Goal: Information Seeking & Learning: Compare options

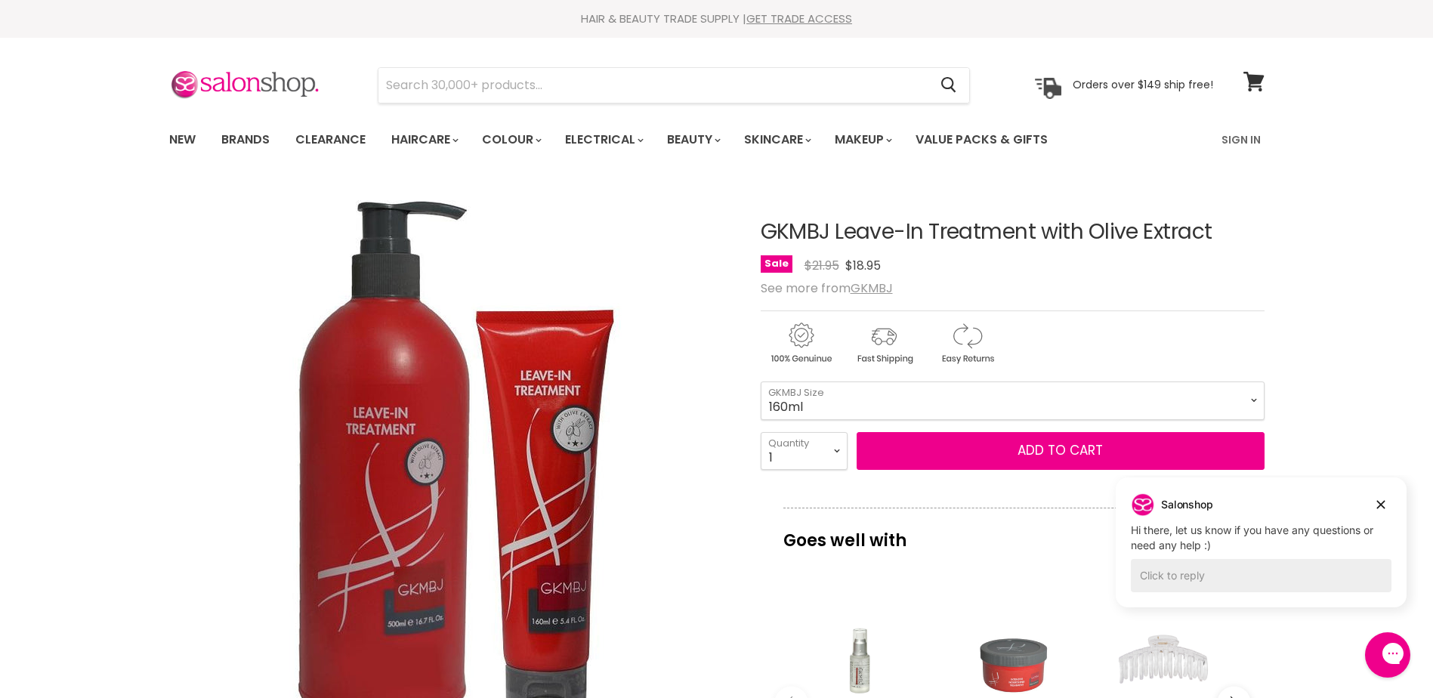
click at [1248, 396] on select "160ml 500ml" at bounding box center [1013, 401] width 504 height 38
click at [761, 382] on select "160ml 500ml" at bounding box center [1013, 401] width 504 height 38
select select "500ml"
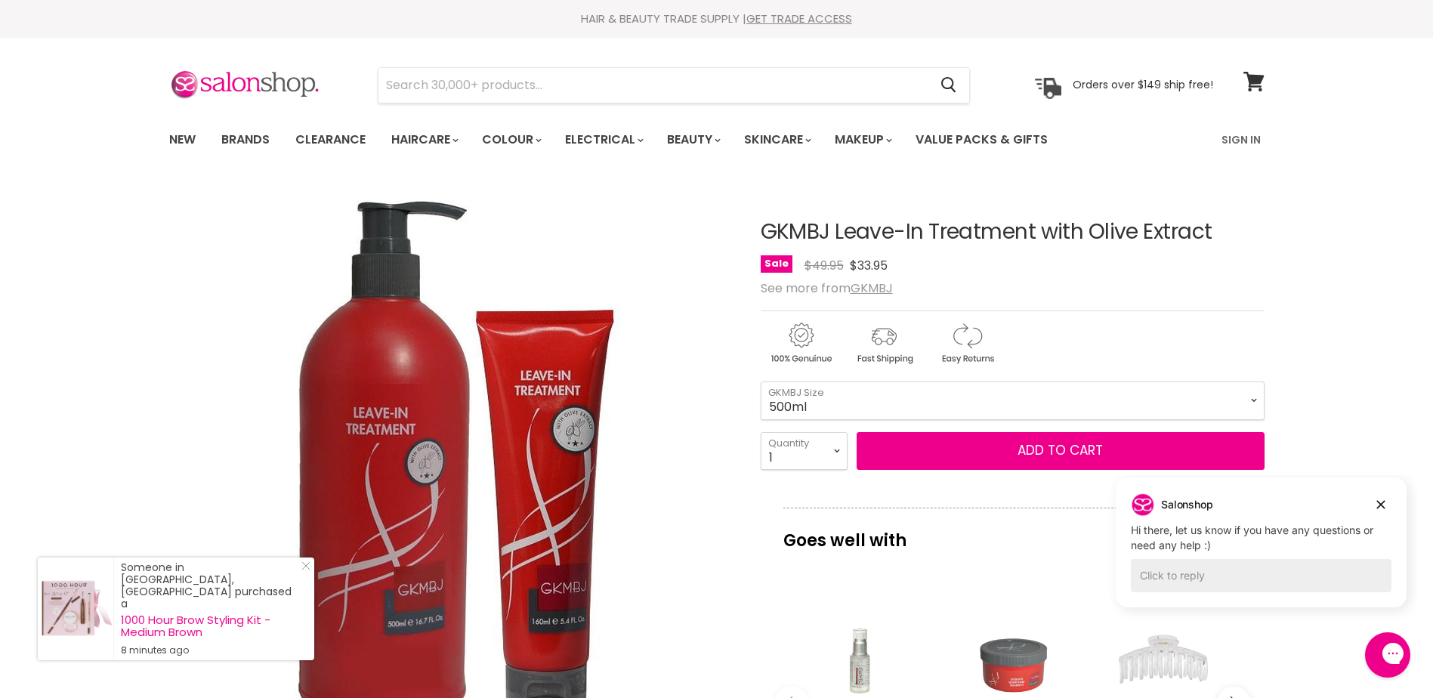
click at [1258, 400] on select "160ml 500ml" at bounding box center [1013, 401] width 504 height 38
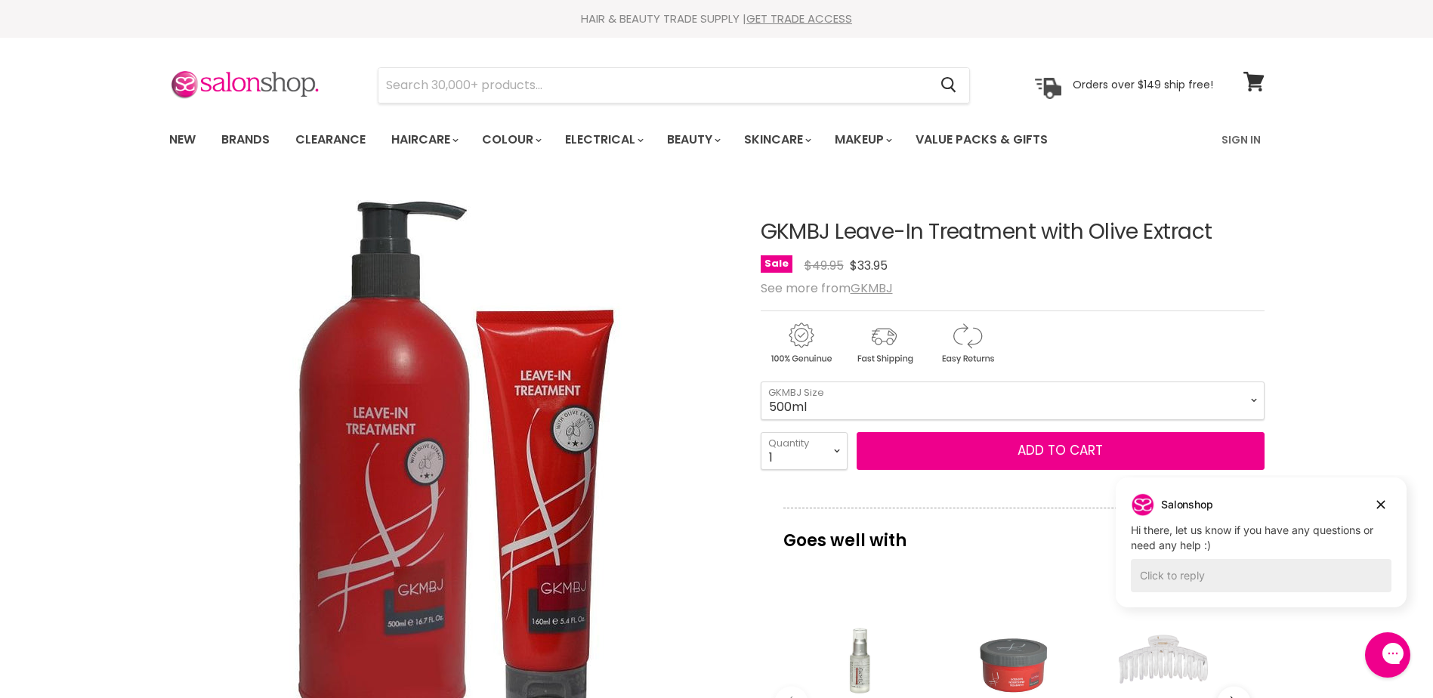
click at [1251, 396] on select "160ml 500ml" at bounding box center [1013, 401] width 504 height 38
click at [971, 132] on link "Value Packs & Gifts" at bounding box center [982, 140] width 155 height 32
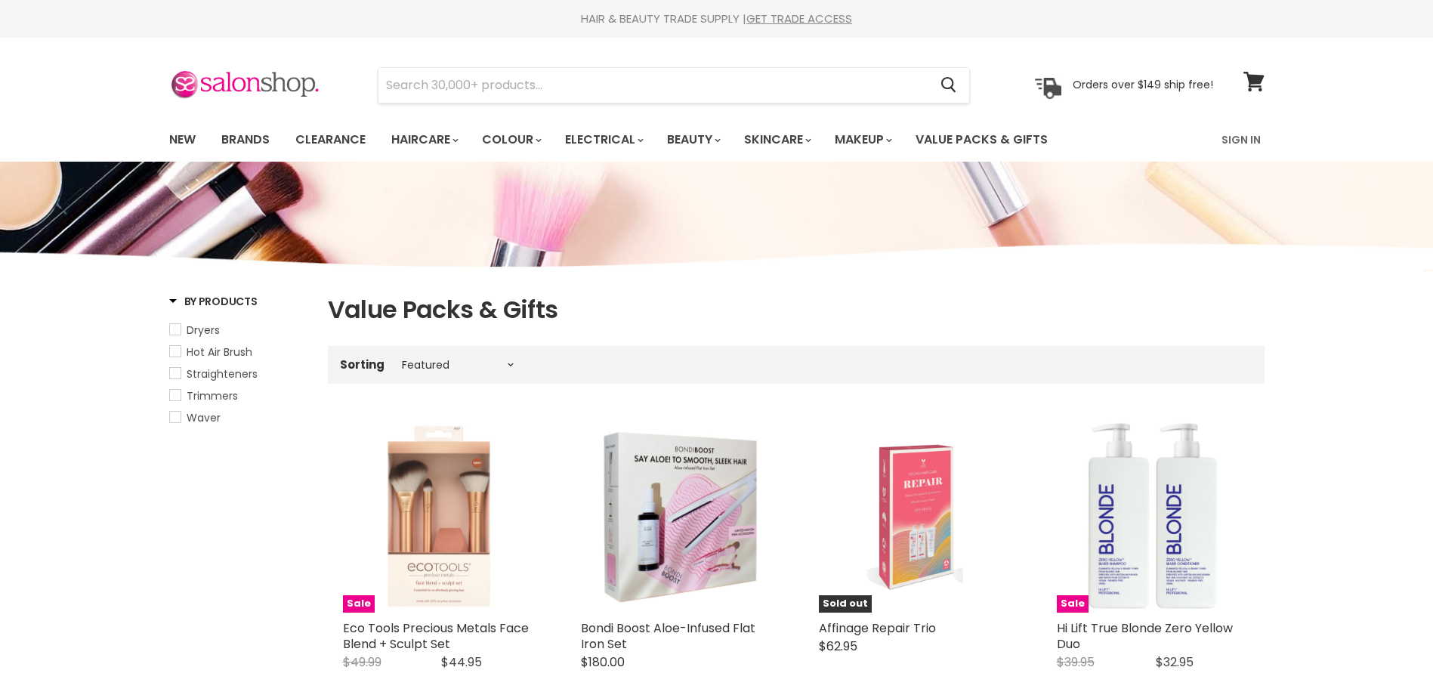
select select "manual"
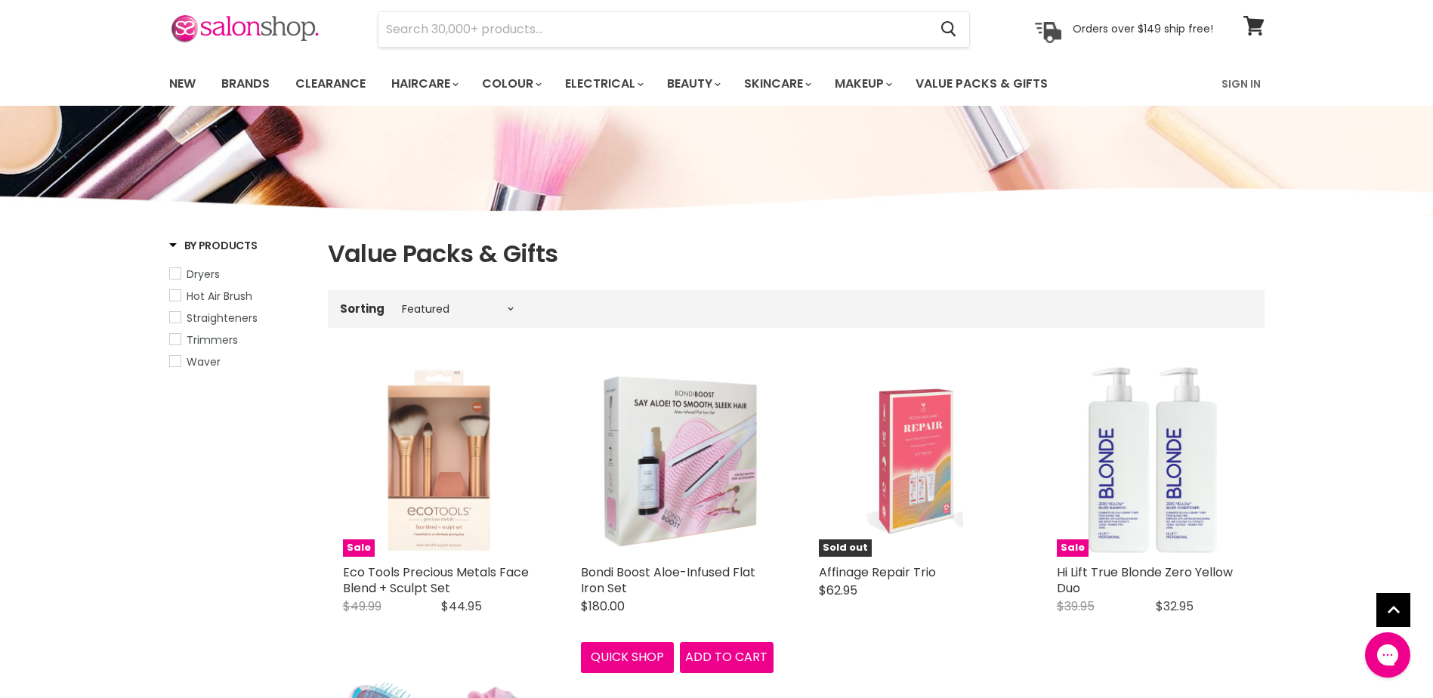
scroll to position [227, 0]
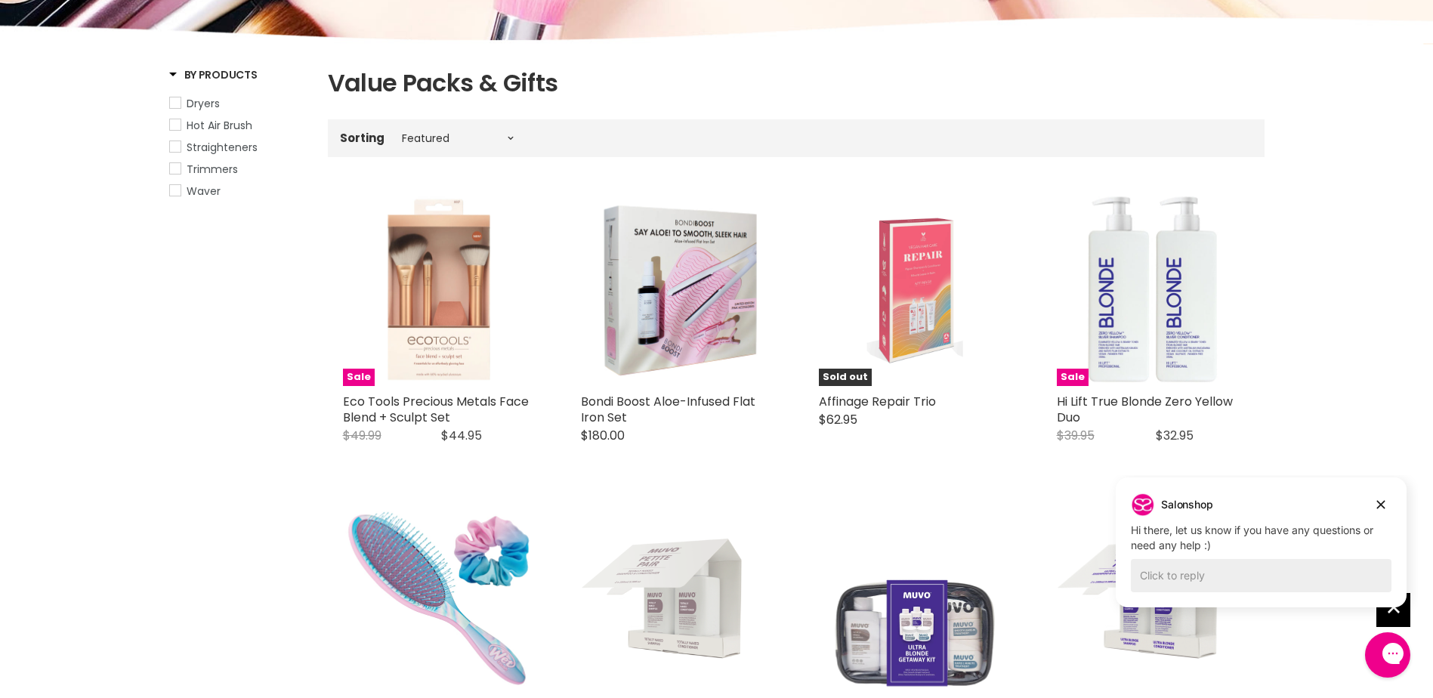
click at [510, 135] on select "Best selling Featured Price, low to high Price, high to low Alphabetically, A-Z…" at bounding box center [457, 138] width 127 height 12
click at [620, 178] on div "Bondi Boost Aloe-Infused Flat Iron Set Bondi Boost $180.00 Introducing the Bond…" at bounding box center [677, 326] width 223 height 297
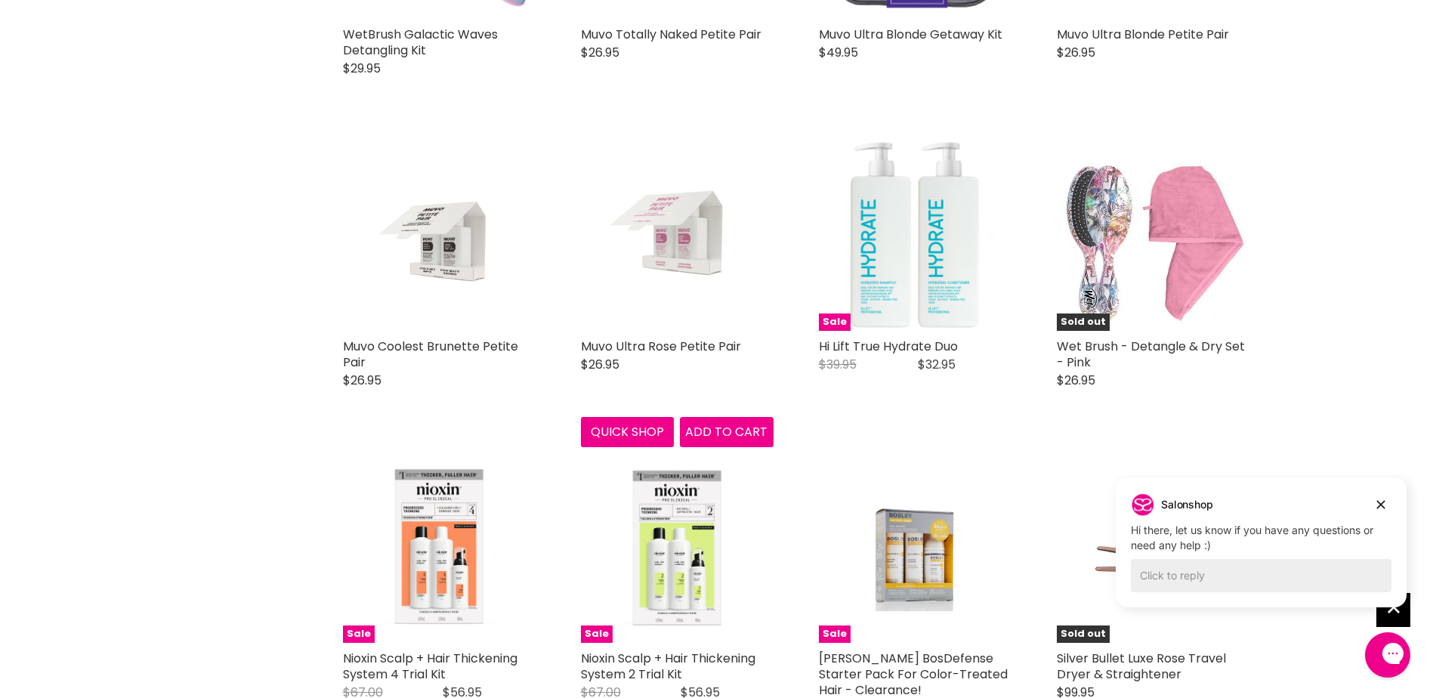
scroll to position [907, 0]
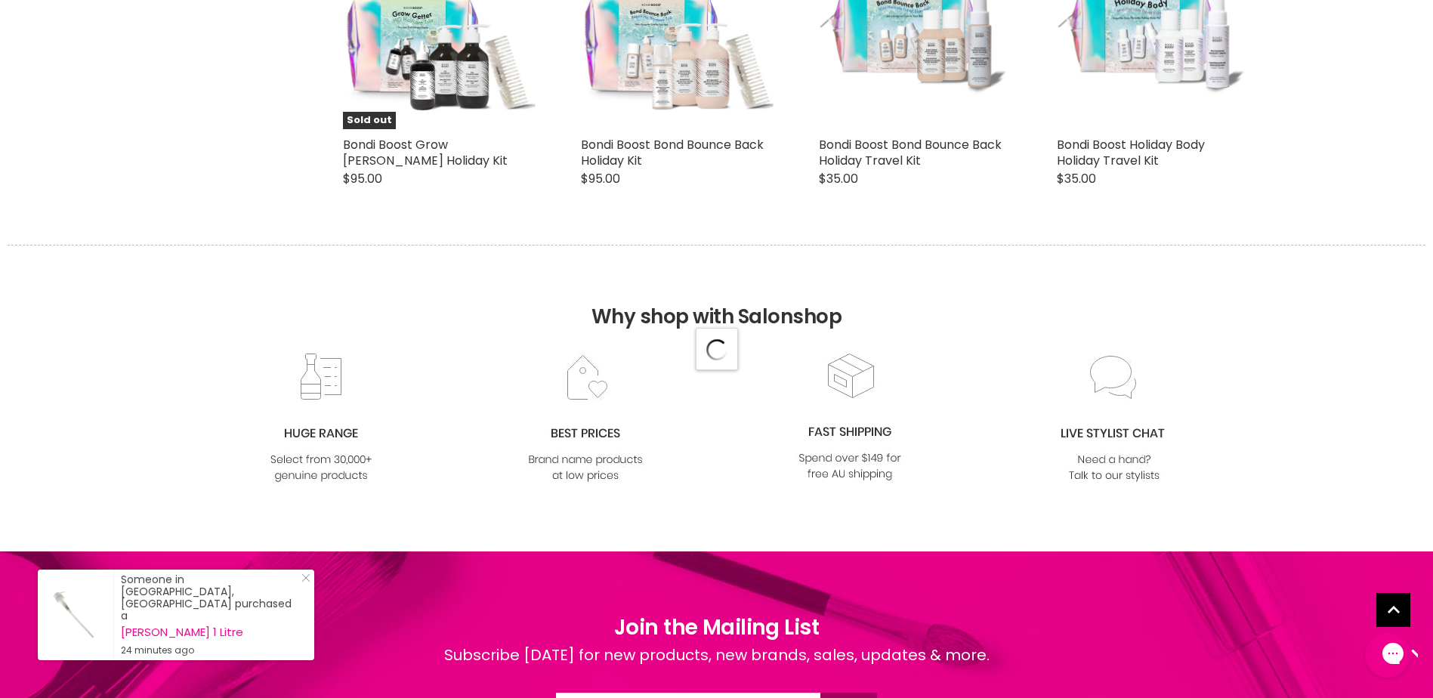
select select "manual"
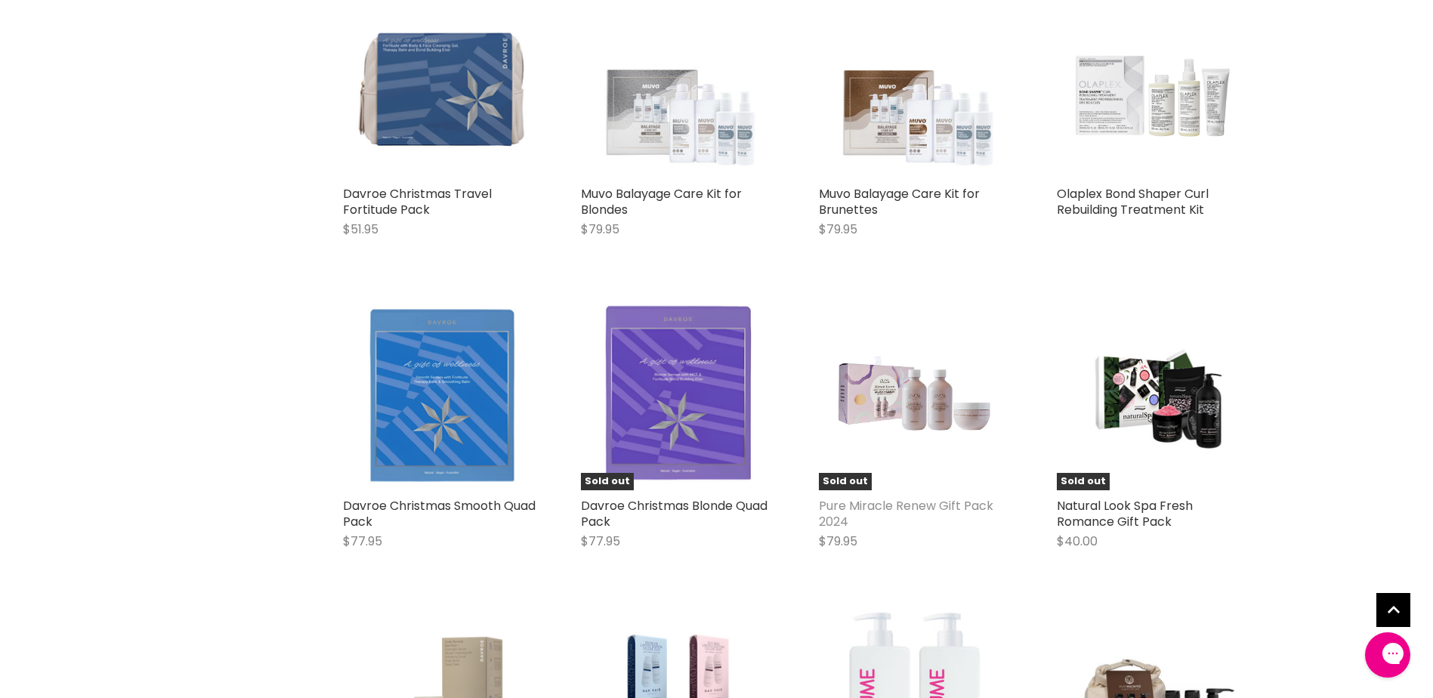
scroll to position [6272, 0]
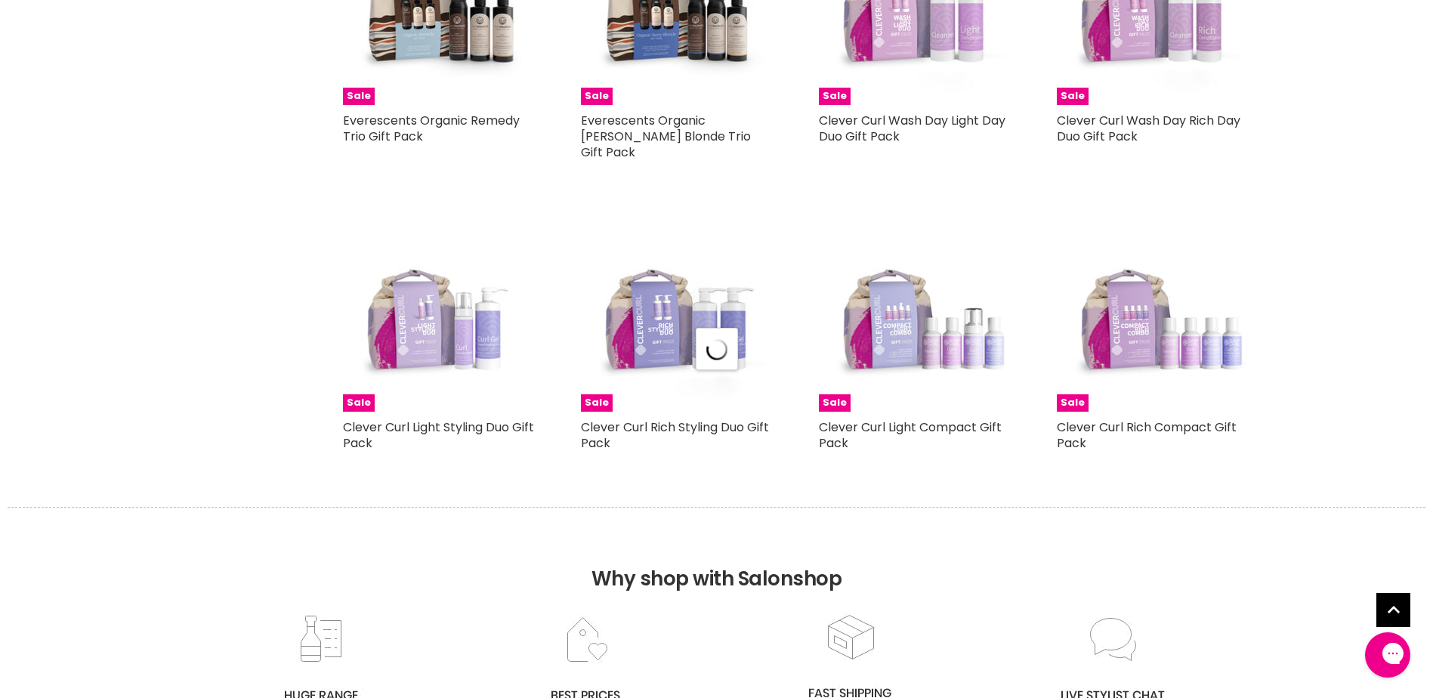
select select "manual"
